Goal: Task Accomplishment & Management: Manage account settings

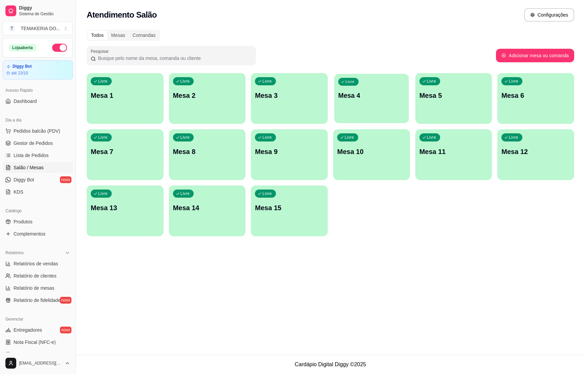
click at [349, 100] on p "Mesa 4" at bounding box center [371, 95] width 67 height 9
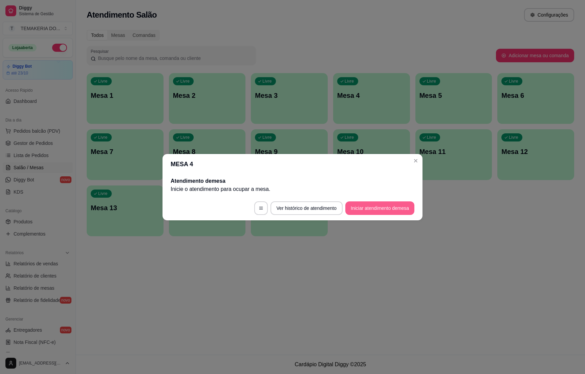
click at [376, 211] on button "Iniciar atendimento de mesa" at bounding box center [379, 209] width 69 height 14
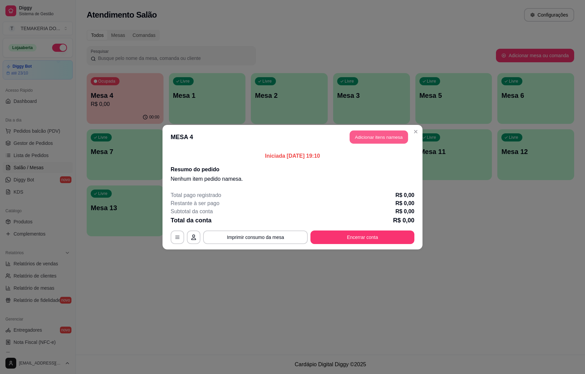
click at [356, 133] on button "Adicionar itens na mesa" at bounding box center [379, 136] width 58 height 13
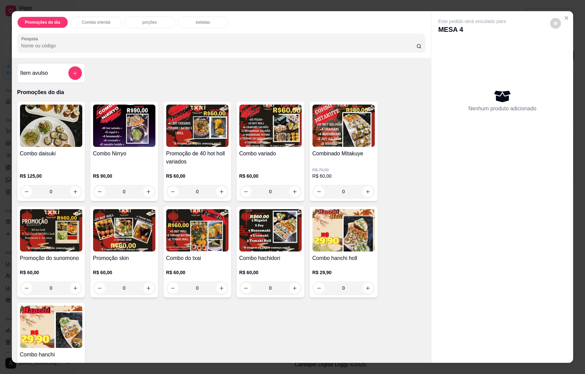
click at [72, 71] on icon "add-separate-item" at bounding box center [74, 73] width 5 height 5
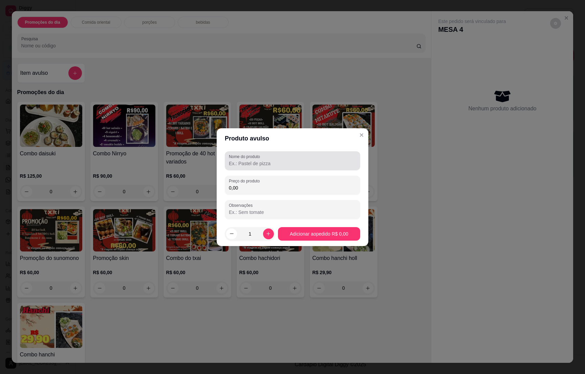
click at [250, 164] on input "Nome do produto" at bounding box center [292, 163] width 127 height 7
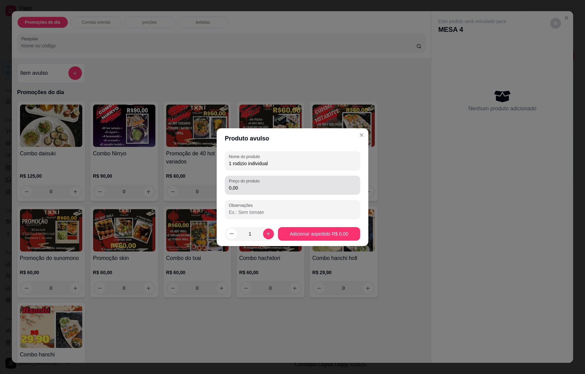
type input "1 rodizio individual"
click at [244, 183] on label "Preço do produto" at bounding box center [245, 181] width 33 height 6
click at [244, 185] on input "0,00" at bounding box center [292, 188] width 127 height 7
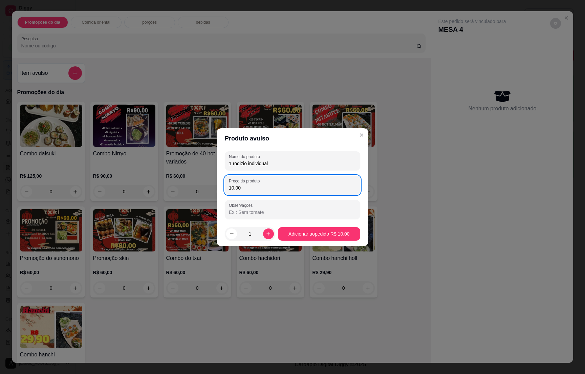
type input "100,00"
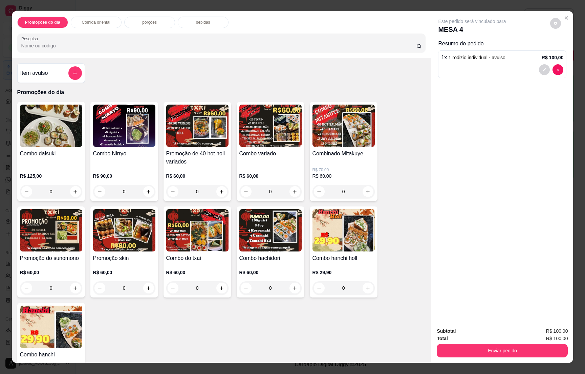
click at [188, 18] on div "bebidas" at bounding box center [203, 23] width 51 height 12
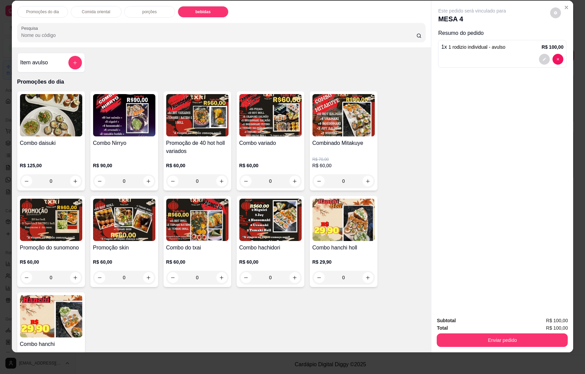
click at [75, 66] on button "add-separate-item" at bounding box center [75, 63] width 14 height 14
click at [248, 154] on label "Nome do produto" at bounding box center [246, 156] width 34 height 6
click at [248, 160] on input "Nome do produto" at bounding box center [292, 163] width 127 height 7
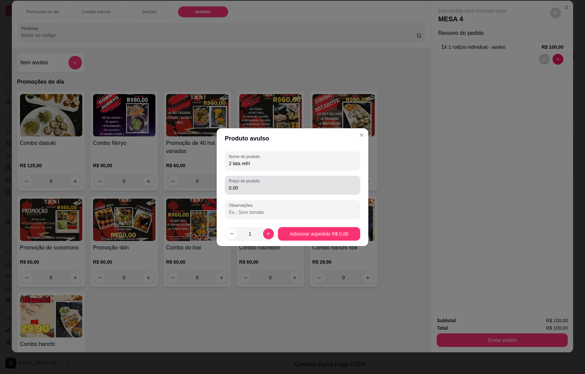
type input "2 lata refri"
click at [251, 182] on label "Preço do produto" at bounding box center [245, 181] width 33 height 6
click at [251, 185] on input "0,00" at bounding box center [292, 188] width 127 height 7
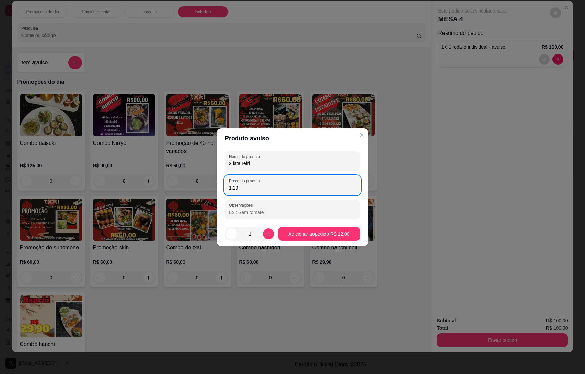
type input "12,00"
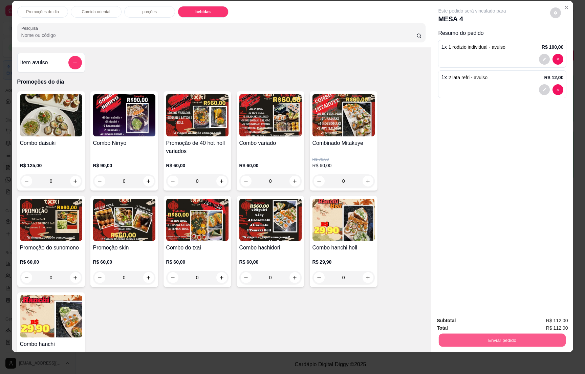
click at [492, 337] on button "Enviar pedido" at bounding box center [502, 340] width 127 height 13
click at [544, 320] on button "Enviar pedido" at bounding box center [549, 323] width 37 height 13
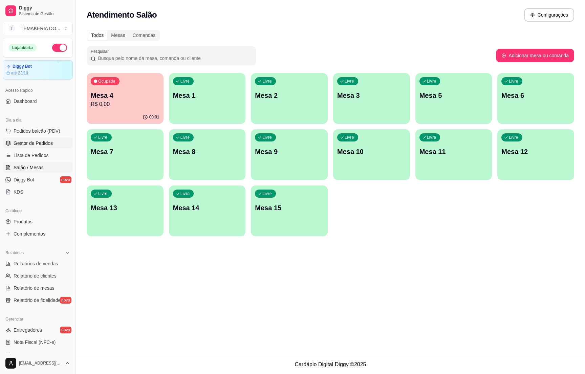
click at [47, 146] on span "Gestor de Pedidos" at bounding box center [33, 143] width 39 height 7
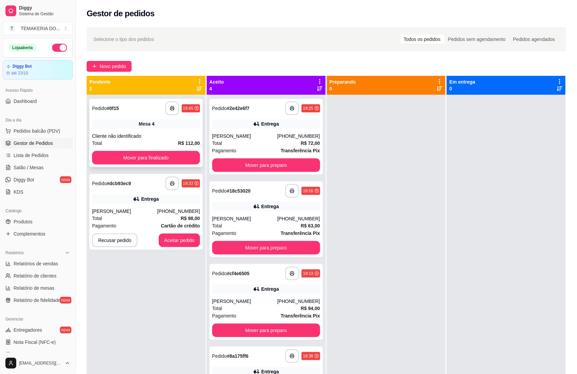
click at [156, 121] on div "Mesa 4" at bounding box center [146, 123] width 108 height 9
click at [174, 185] on button "button" at bounding box center [172, 183] width 13 height 13
click at [181, 242] on button "Aceitar pedido" at bounding box center [180, 240] width 40 height 13
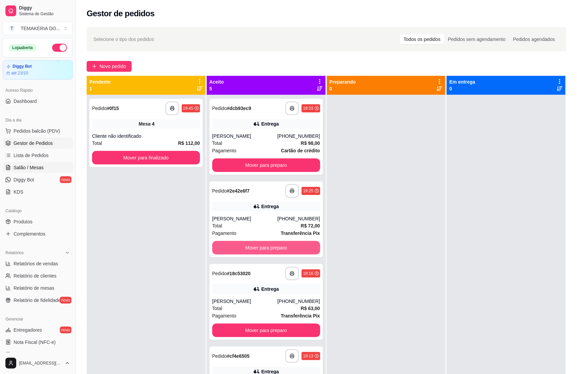
click at [17, 171] on span "Salão / Mesas" at bounding box center [29, 167] width 30 height 7
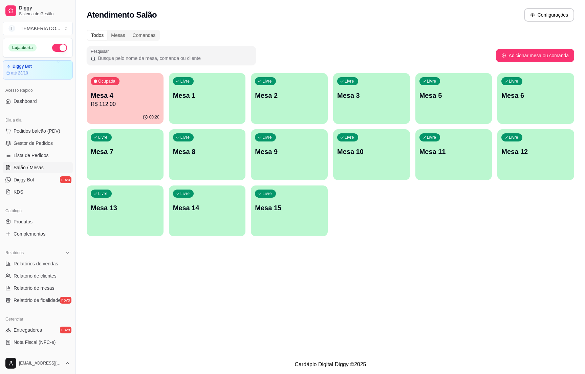
click at [282, 103] on div "Livre Mesa 2" at bounding box center [289, 94] width 77 height 43
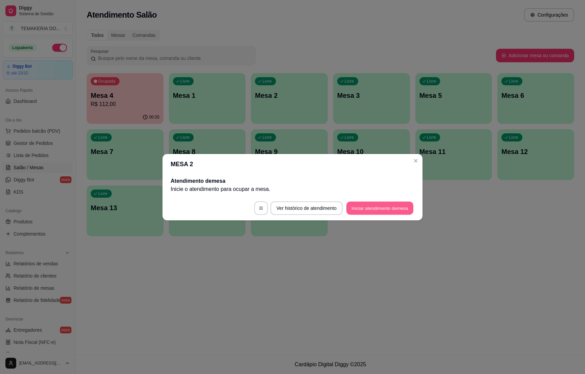
click at [380, 207] on button "Iniciar atendimento de mesa" at bounding box center [379, 208] width 67 height 13
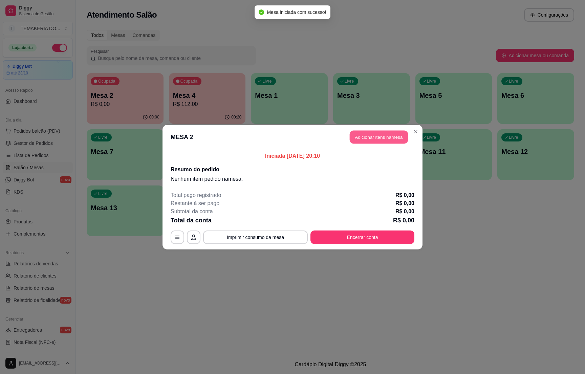
click at [362, 138] on button "Adicionar itens na mesa" at bounding box center [379, 136] width 58 height 13
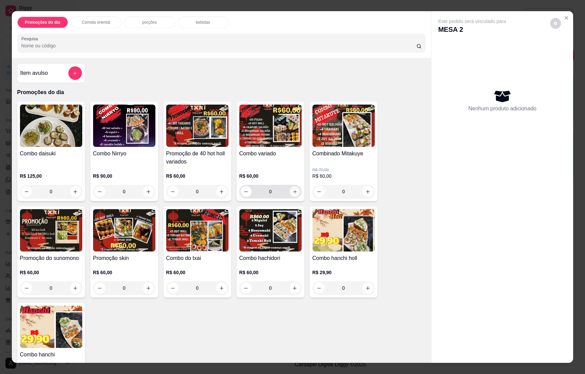
click at [292, 191] on icon "increase-product-quantity" at bounding box center [294, 191] width 5 height 5
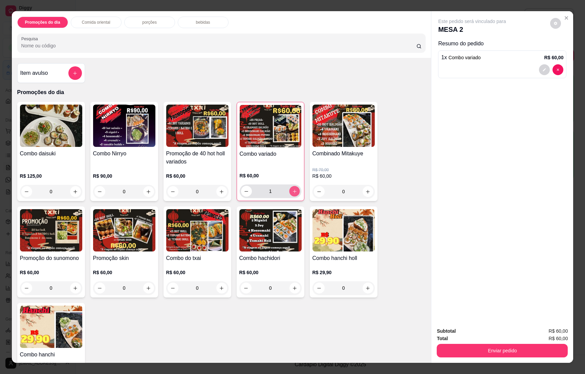
click at [292, 191] on icon "increase-product-quantity" at bounding box center [294, 191] width 5 height 5
type input "2"
click at [197, 21] on p "bebidas" at bounding box center [203, 22] width 14 height 5
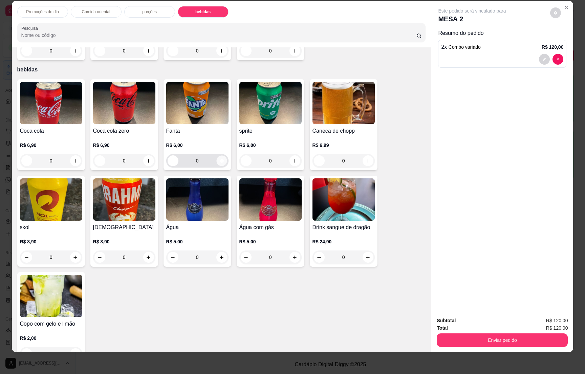
click at [216, 156] on button "increase-product-quantity" at bounding box center [221, 161] width 10 height 10
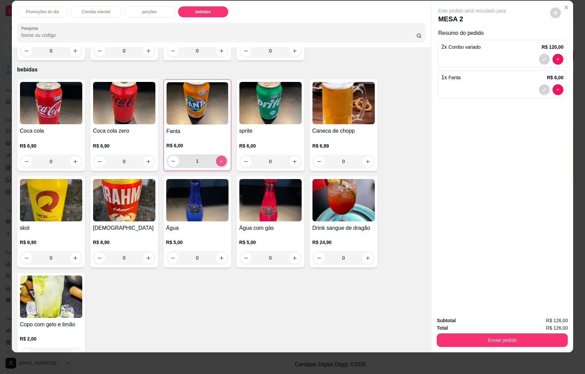
click at [216, 156] on button "increase-product-quantity" at bounding box center [221, 161] width 11 height 11
type input "2"
click at [515, 339] on button "Enviar pedido" at bounding box center [502, 341] width 131 height 14
click at [539, 322] on button "Enviar pedido" at bounding box center [549, 323] width 37 height 13
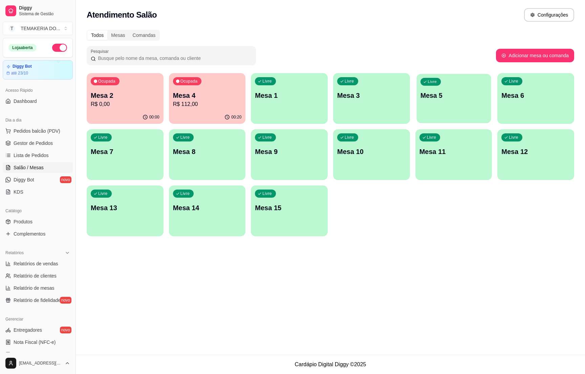
click at [456, 96] on p "Mesa 5" at bounding box center [454, 95] width 67 height 9
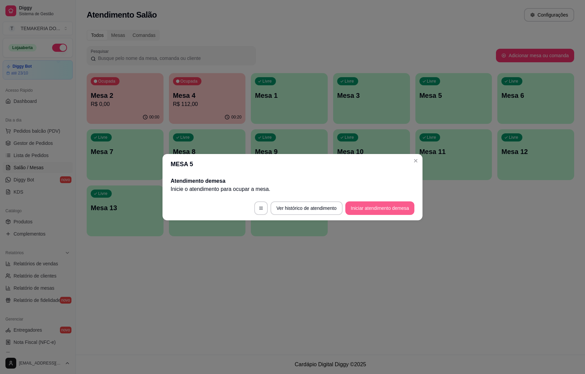
click at [377, 207] on button "Iniciar atendimento de mesa" at bounding box center [379, 209] width 69 height 14
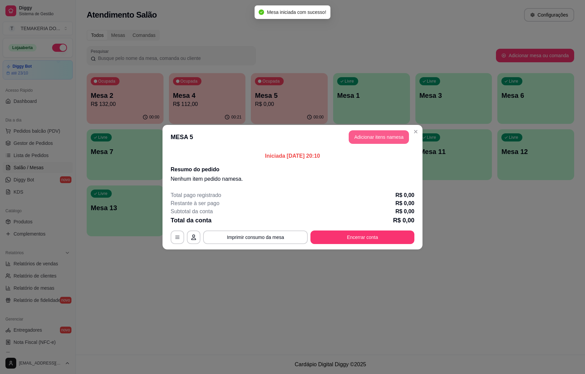
click at [372, 141] on button "Adicionar itens na mesa" at bounding box center [379, 137] width 60 height 14
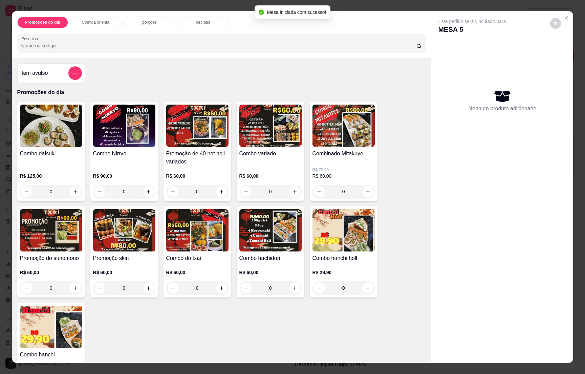
click at [72, 74] on icon "add-separate-item" at bounding box center [74, 73] width 5 height 5
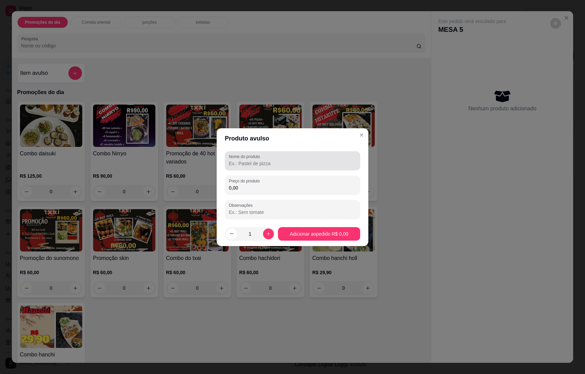
click at [243, 159] on label "Nome do produto" at bounding box center [246, 157] width 34 height 6
click at [243, 160] on input "Nome do produto" at bounding box center [292, 163] width 127 height 7
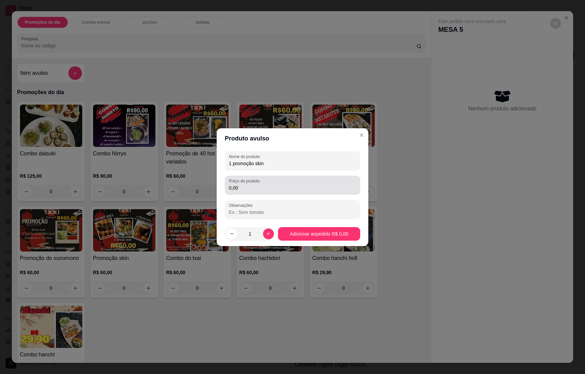
type input "1 promoção skin"
click at [251, 184] on div "Preço do produto 0,00" at bounding box center [292, 185] width 135 height 19
click at [251, 185] on input "0,00" at bounding box center [292, 188] width 127 height 7
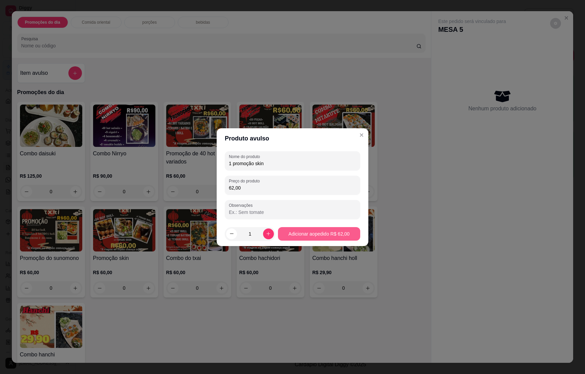
type input "62,00"
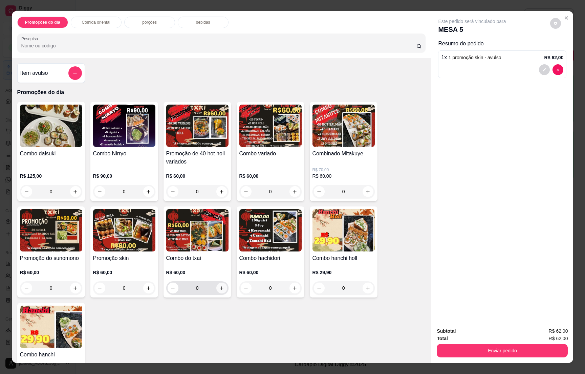
click at [216, 288] on button "increase-product-quantity" at bounding box center [221, 288] width 11 height 11
type input "1"
click at [198, 25] on p "bebidas" at bounding box center [203, 22] width 14 height 5
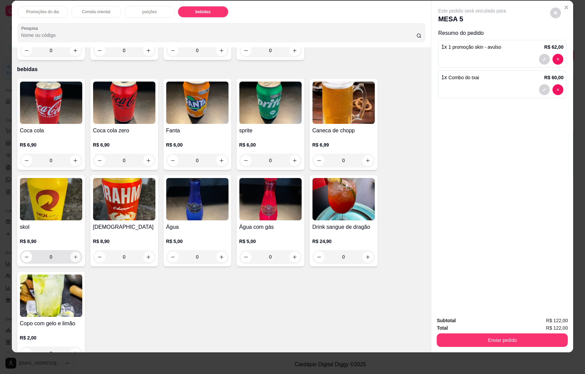
click at [73, 255] on icon "increase-product-quantity" at bounding box center [75, 257] width 5 height 5
type input "1"
click at [146, 158] on icon "increase-product-quantity" at bounding box center [148, 160] width 5 height 5
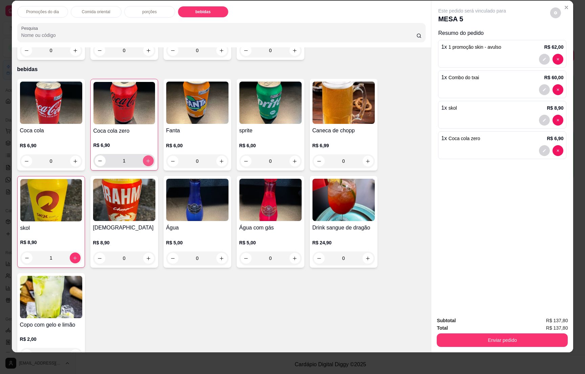
click at [147, 155] on button "increase-product-quantity" at bounding box center [148, 160] width 11 height 11
type input "2"
click at [219, 159] on icon "increase-product-quantity" at bounding box center [221, 161] width 5 height 5
type input "1"
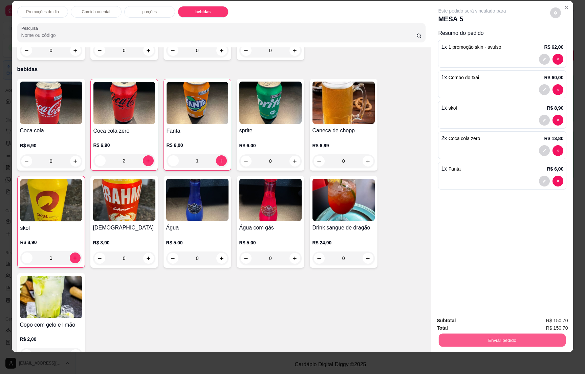
click at [505, 337] on button "Enviar pedido" at bounding box center [502, 340] width 127 height 13
click at [543, 321] on button "Enviar pedido" at bounding box center [549, 323] width 38 height 13
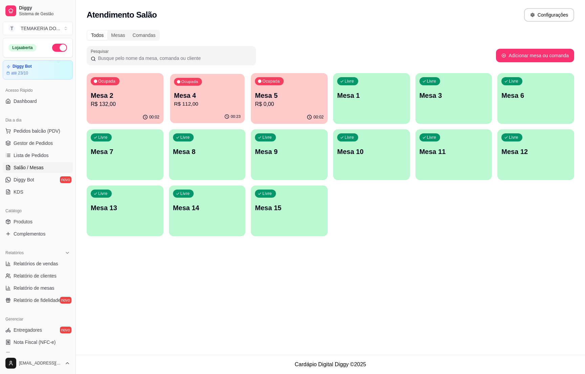
click at [216, 113] on div "00:23" at bounding box center [207, 116] width 75 height 13
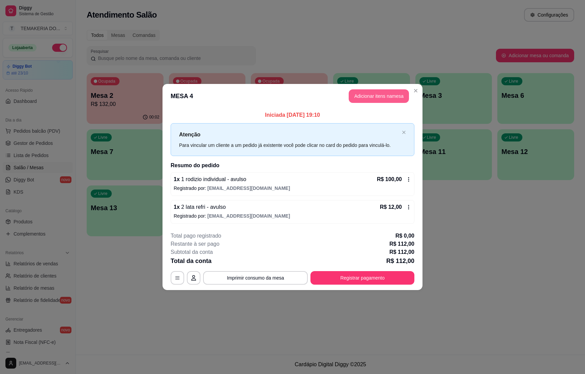
click at [369, 97] on button "Adicionar itens na mesa" at bounding box center [379, 96] width 60 height 14
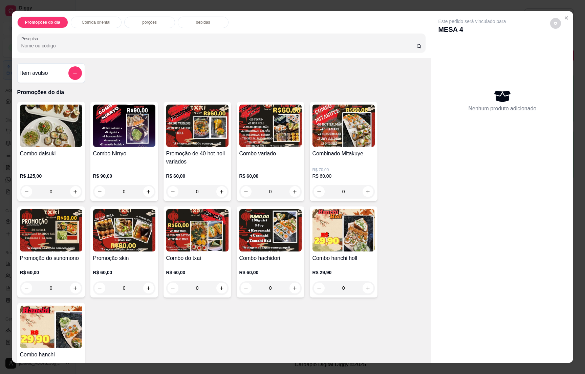
click at [198, 22] on p "bebidas" at bounding box center [203, 22] width 14 height 5
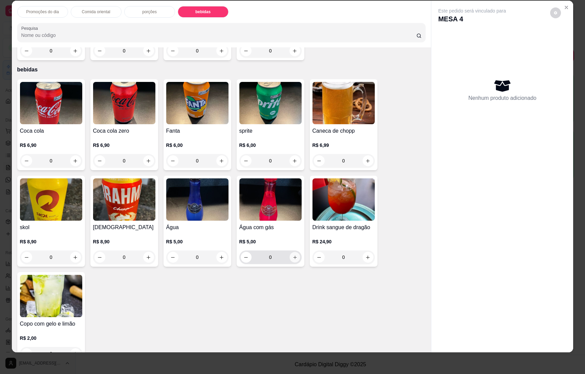
click at [292, 255] on icon "increase-product-quantity" at bounding box center [294, 257] width 5 height 5
type input "1"
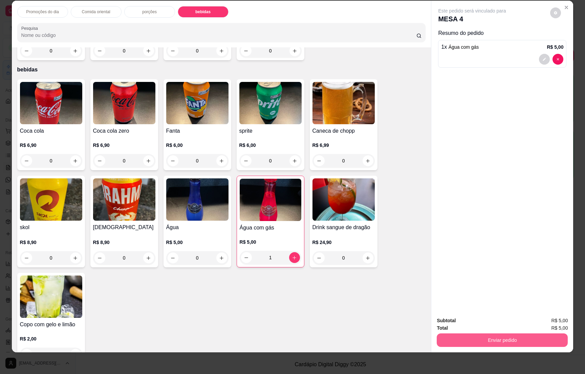
click at [508, 340] on button "Enviar pedido" at bounding box center [502, 341] width 131 height 14
click at [545, 319] on button "Enviar pedido" at bounding box center [549, 323] width 38 height 13
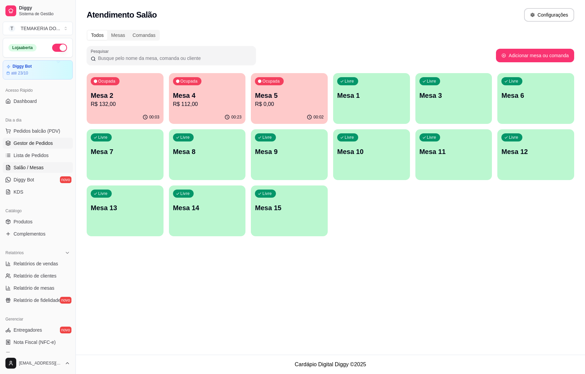
click at [20, 147] on link "Gestor de Pedidos" at bounding box center [38, 143] width 70 height 11
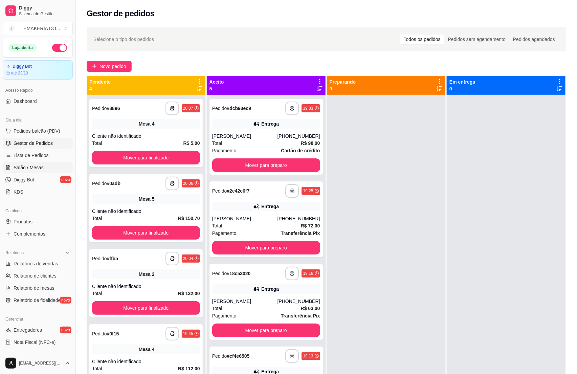
click at [31, 171] on span "Salão / Mesas" at bounding box center [29, 167] width 30 height 7
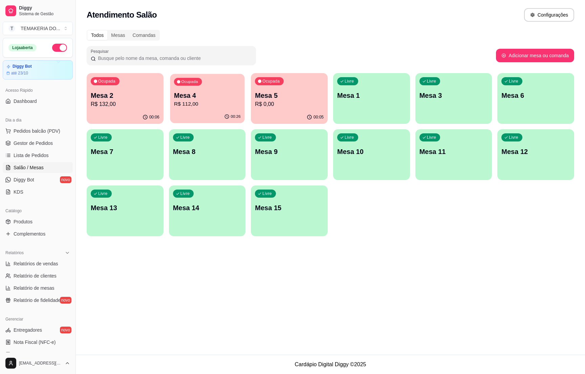
click at [208, 89] on div "Ocupada Mesa 4 R$ 112,00" at bounding box center [207, 92] width 75 height 37
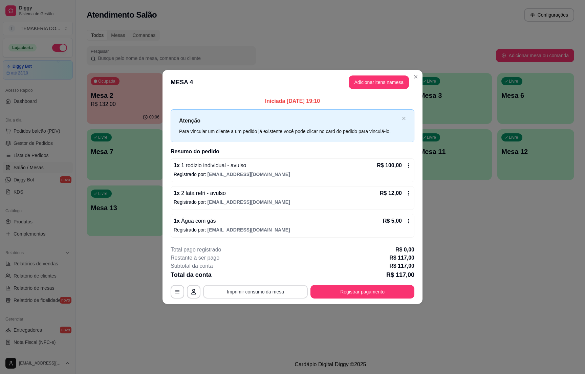
click at [275, 289] on button "Imprimir consumo da mesa" at bounding box center [255, 292] width 105 height 14
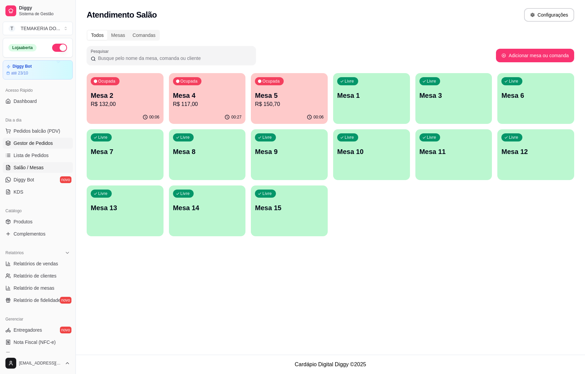
click at [42, 145] on span "Gestor de Pedidos" at bounding box center [33, 143] width 39 height 7
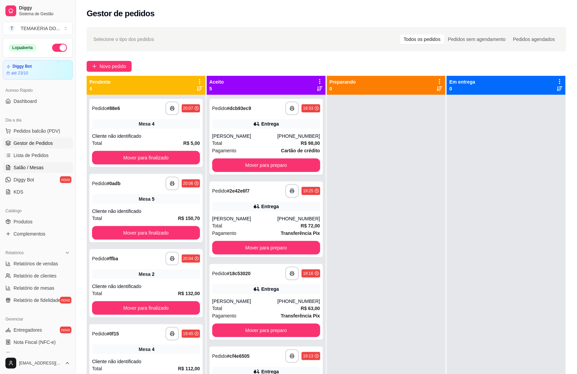
click at [29, 169] on span "Salão / Mesas" at bounding box center [29, 167] width 30 height 7
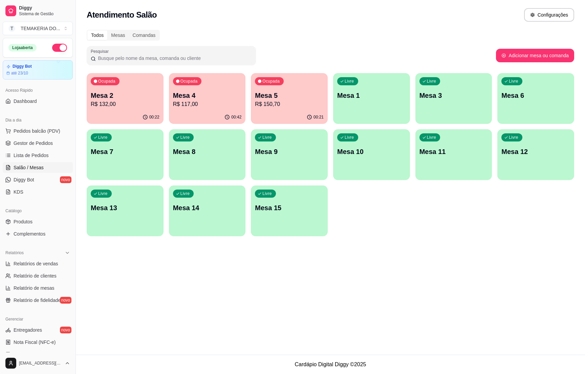
click at [134, 102] on p "R$ 132,00" at bounding box center [125, 104] width 69 height 8
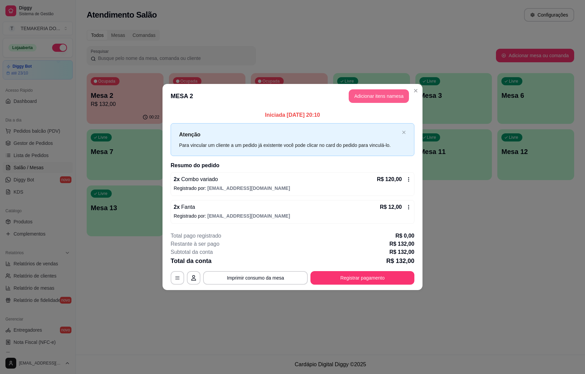
click at [370, 97] on button "Adicionar itens na mesa" at bounding box center [379, 96] width 60 height 14
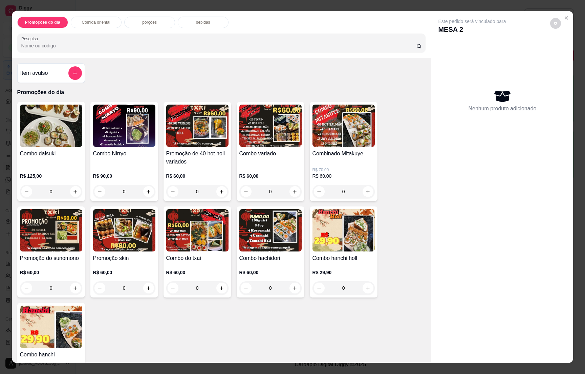
click at [193, 19] on div "bebidas" at bounding box center [203, 23] width 51 height 12
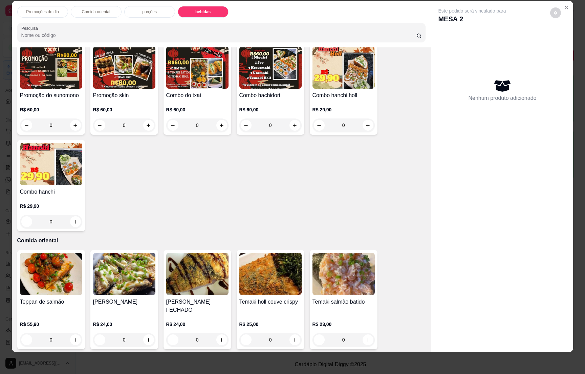
scroll to position [254, 0]
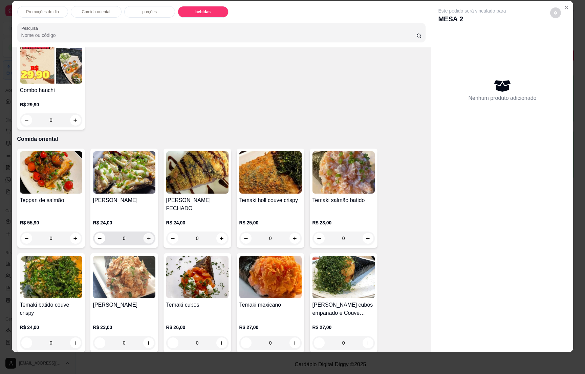
click at [146, 236] on icon "increase-product-quantity" at bounding box center [148, 238] width 5 height 5
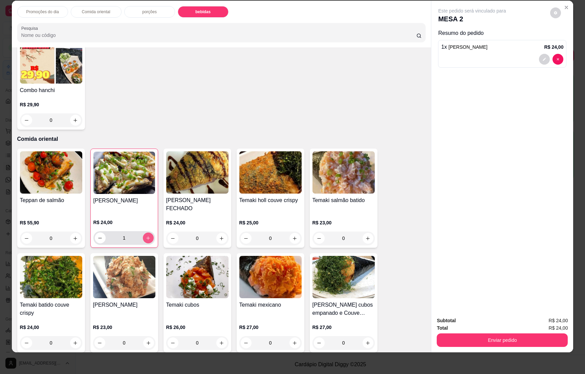
click at [146, 236] on icon "increase-product-quantity" at bounding box center [148, 238] width 5 height 5
type input "2"
click at [499, 341] on button "Enviar pedido" at bounding box center [502, 341] width 131 height 14
click at [553, 322] on button "Enviar pedido" at bounding box center [549, 323] width 37 height 13
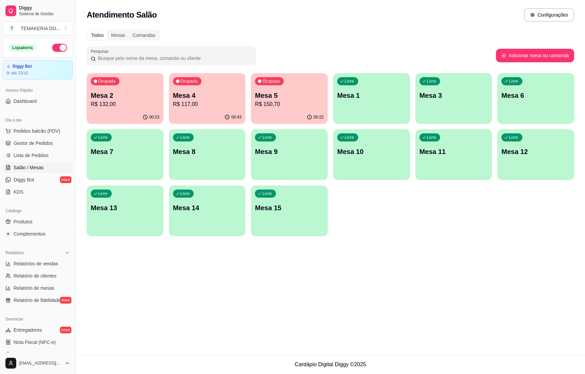
click at [184, 100] on p "R$ 117,00" at bounding box center [207, 104] width 69 height 8
click at [37, 141] on span "Gestor de Pedidos" at bounding box center [33, 143] width 39 height 7
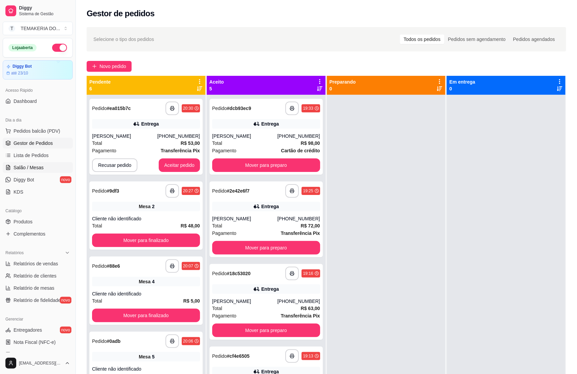
click at [19, 169] on span "Salão / Mesas" at bounding box center [29, 167] width 30 height 7
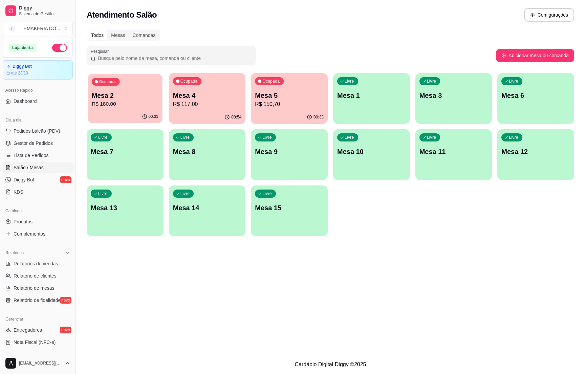
click at [107, 102] on p "R$ 180,00" at bounding box center [125, 104] width 67 height 8
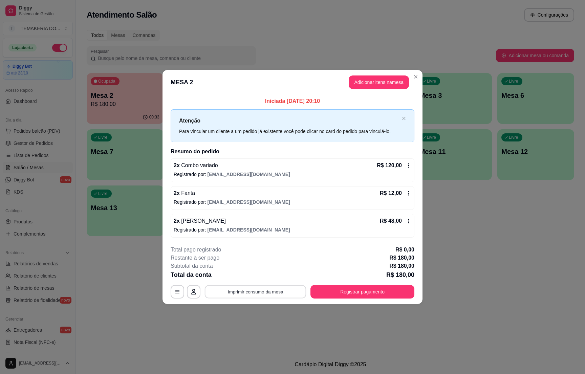
click at [269, 286] on button "Imprimir consumo da mesa" at bounding box center [256, 292] width 102 height 13
click at [466, 313] on div "Atendimento Salão Configurações Todos Mesas Comandas Pesquisar Adicionar mesa o…" at bounding box center [330, 177] width 509 height 355
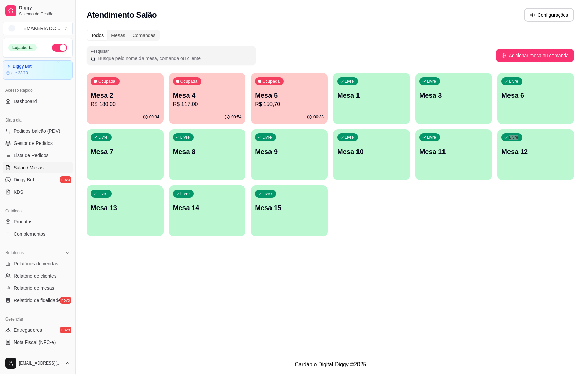
click at [281, 105] on p "R$ 150,70" at bounding box center [289, 104] width 69 height 8
click at [308, 96] on p "Mesa 5" at bounding box center [289, 95] width 67 height 9
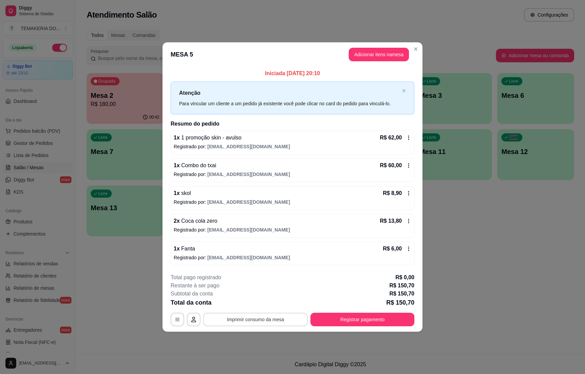
click at [275, 316] on button "Imprimir consumo da mesa" at bounding box center [255, 320] width 105 height 14
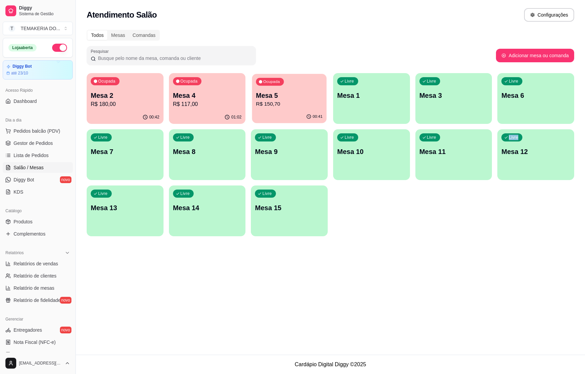
click at [287, 97] on p "Mesa 5" at bounding box center [289, 95] width 67 height 9
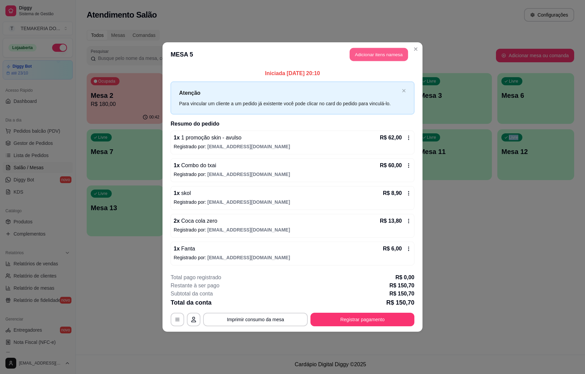
click at [374, 52] on button "Adicionar itens na mesa" at bounding box center [379, 54] width 58 height 13
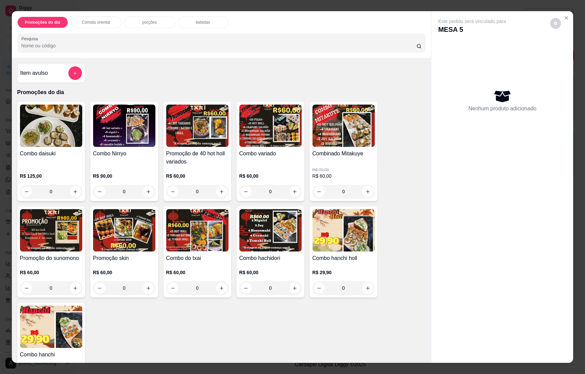
click at [196, 22] on p "bebidas" at bounding box center [203, 22] width 14 height 5
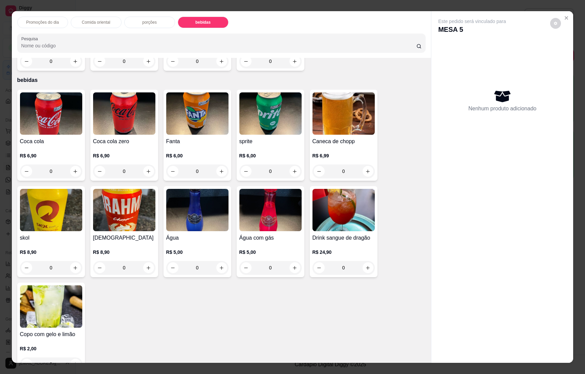
scroll to position [10, 0]
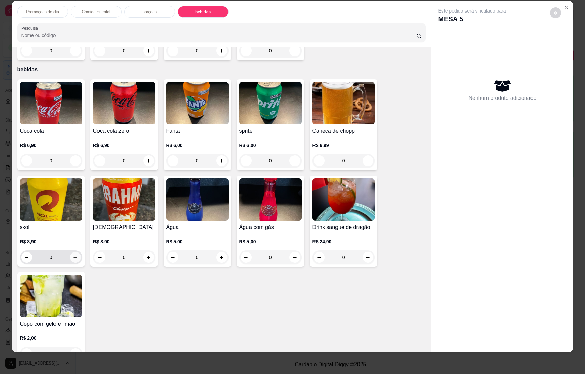
click at [71, 252] on button "increase-product-quantity" at bounding box center [75, 257] width 11 height 11
type input "1"
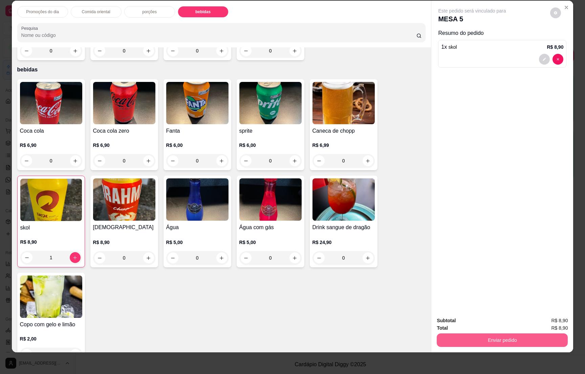
click at [465, 344] on button "Enviar pedido" at bounding box center [502, 341] width 131 height 14
click at [541, 321] on button "Enviar pedido" at bounding box center [549, 323] width 38 height 13
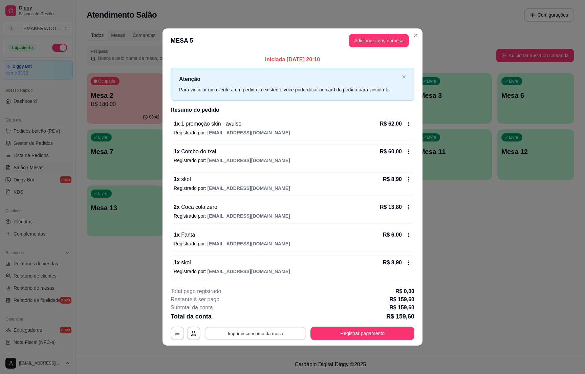
click at [264, 333] on button "Imprimir consumo da mesa" at bounding box center [256, 333] width 102 height 13
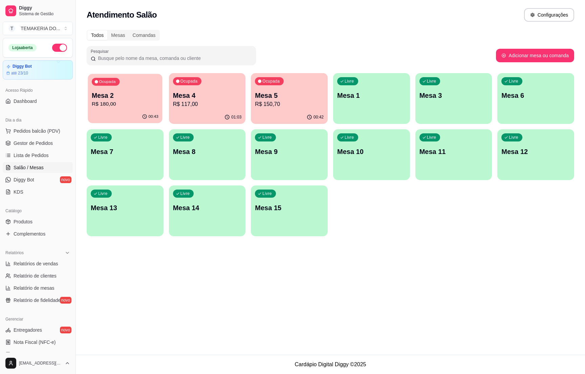
click at [107, 85] on div "Ocupada" at bounding box center [106, 82] width 28 height 8
click at [152, 94] on p "Mesa 2" at bounding box center [125, 95] width 67 height 9
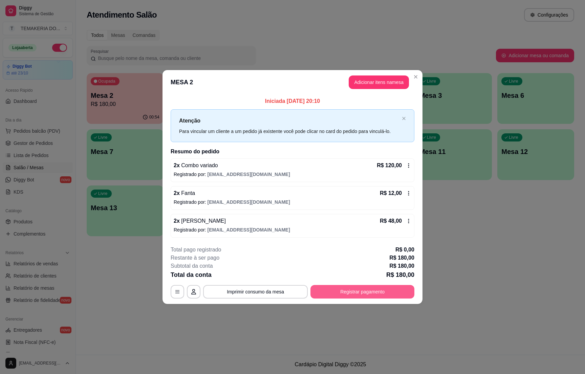
click at [349, 290] on button "Registrar pagamento" at bounding box center [363, 292] width 104 height 14
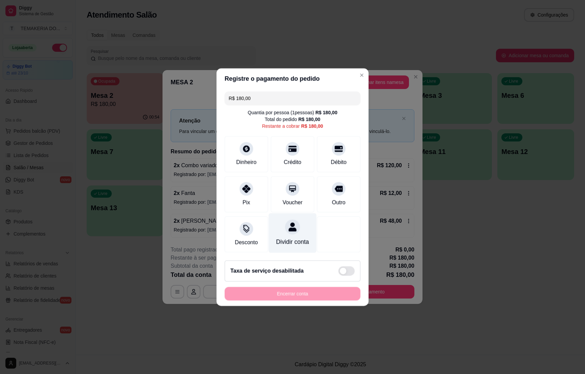
click at [292, 152] on div "Crédito" at bounding box center [292, 154] width 43 height 36
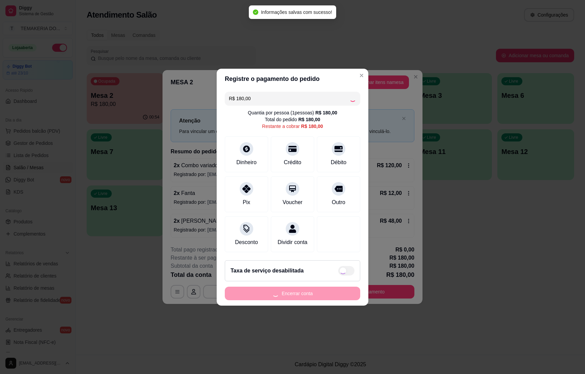
type input "R$ 0,00"
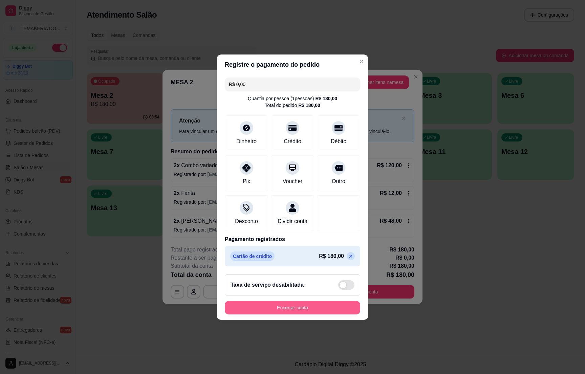
click at [284, 313] on button "Encerrar conta" at bounding box center [292, 308] width 135 height 14
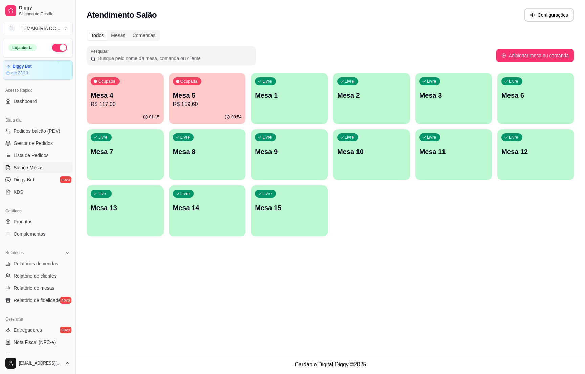
click at [197, 102] on p "R$ 159,60" at bounding box center [207, 104] width 69 height 8
click at [205, 111] on div "00:54" at bounding box center [207, 117] width 77 height 13
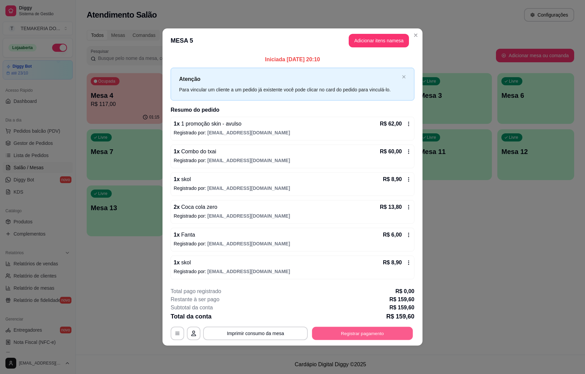
click at [347, 340] on button "Registrar pagamento" at bounding box center [362, 333] width 101 height 13
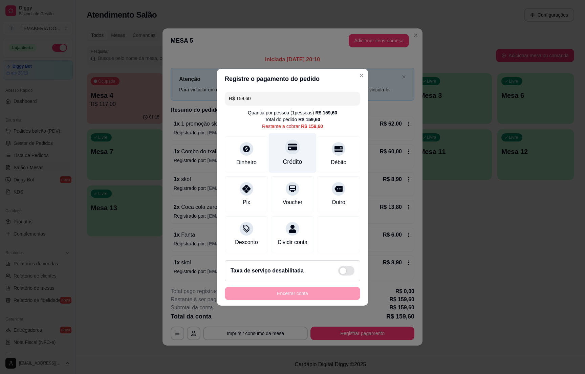
click at [291, 157] on div "Crédito" at bounding box center [292, 161] width 19 height 9
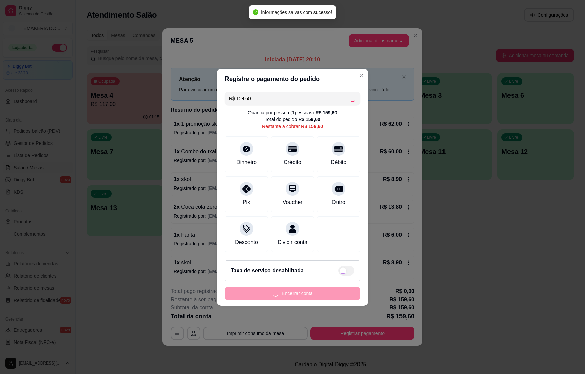
type input "R$ 0,00"
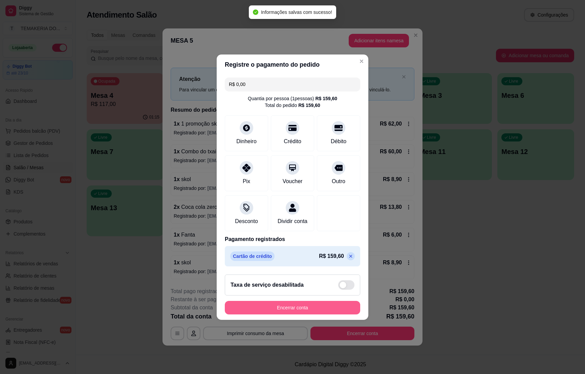
click at [279, 308] on button "Encerrar conta" at bounding box center [292, 308] width 135 height 14
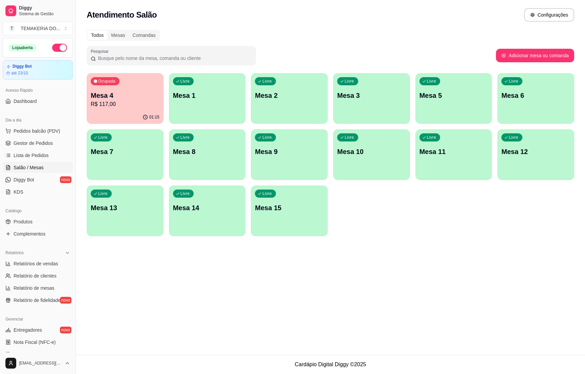
click at [129, 108] on div "Ocupada Mesa 4 R$ 117,00" at bounding box center [125, 92] width 77 height 38
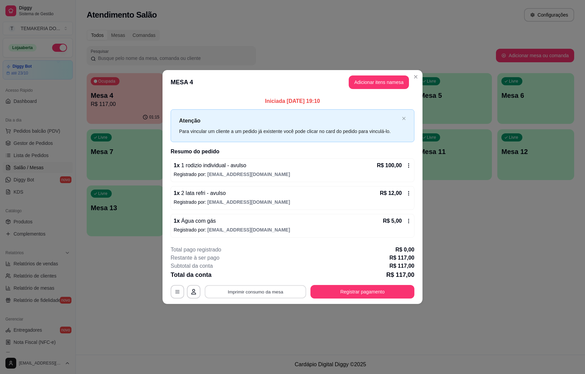
click at [250, 293] on button "Imprimir consumo da mesa" at bounding box center [256, 292] width 102 height 13
click at [369, 288] on button "Registrar pagamento" at bounding box center [363, 292] width 104 height 14
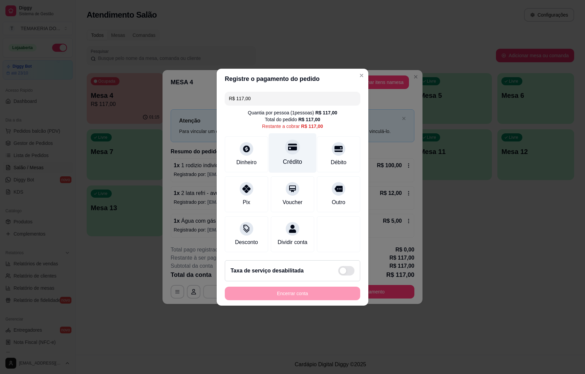
click at [285, 149] on div at bounding box center [292, 147] width 15 height 15
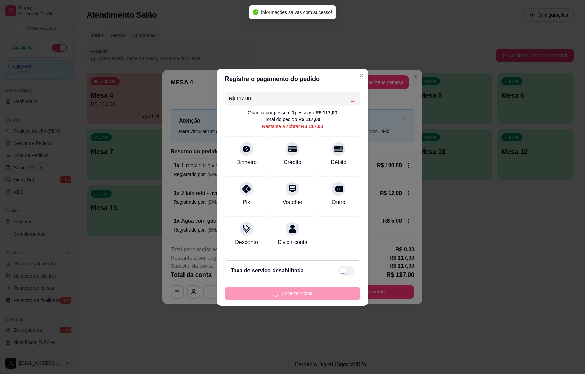
type input "R$ 0,00"
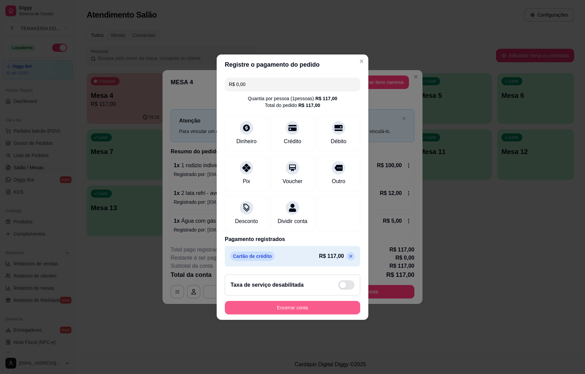
click at [298, 308] on button "Encerrar conta" at bounding box center [292, 308] width 135 height 14
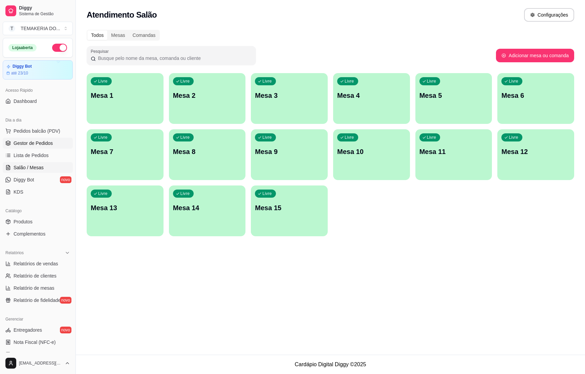
click at [29, 142] on span "Gestor de Pedidos" at bounding box center [33, 143] width 39 height 7
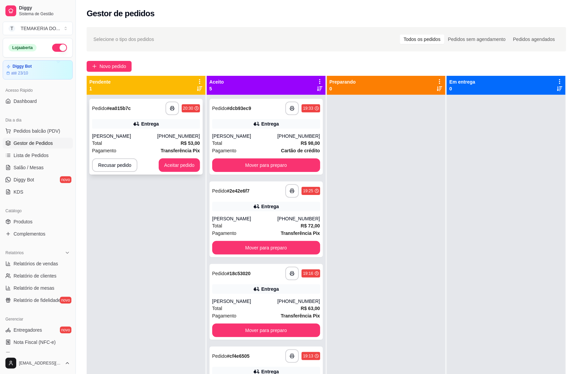
click at [133, 143] on div "Total R$ 53,00" at bounding box center [146, 143] width 108 height 7
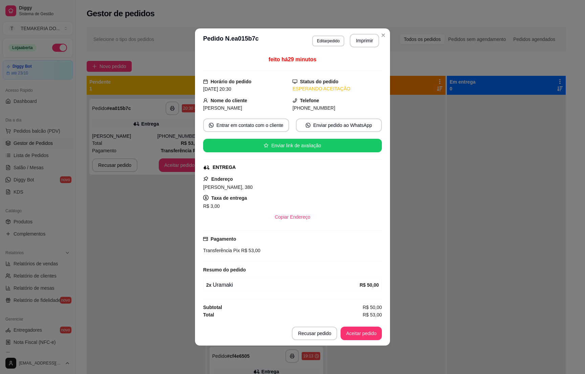
click at [366, 35] on button "Imprimir" at bounding box center [364, 41] width 29 height 14
click at [362, 332] on button "Aceitar pedido" at bounding box center [361, 334] width 41 height 14
